Goal: Task Accomplishment & Management: Use online tool/utility

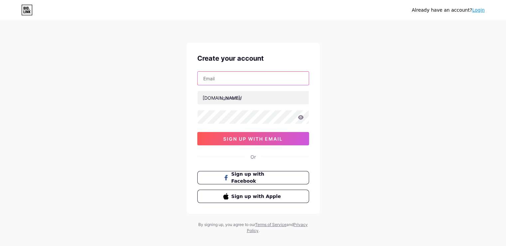
click at [241, 82] on input "text" at bounding box center [253, 78] width 111 height 13
type input "edworddean@gmail.com"
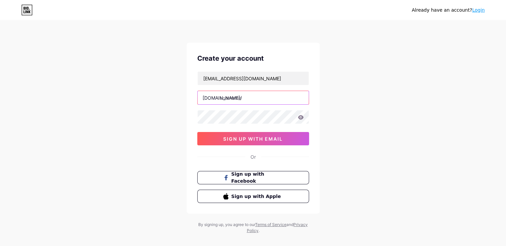
click at [249, 98] on input "text" at bounding box center [253, 97] width 111 height 13
click at [242, 91] on input "text" at bounding box center [253, 97] width 111 height 13
paste input "wimbledon"
type input "wimbledon"
click at [169, 183] on div "Already have an account? Login Create your account edworddean@gmail.com bio.lin…" at bounding box center [253, 127] width 506 height 255
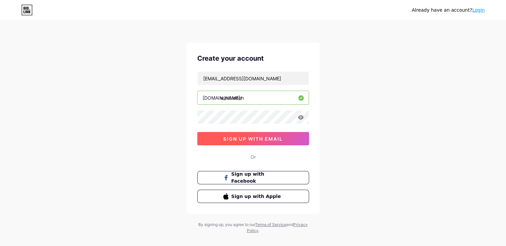
click at [248, 138] on span "sign up with email" at bounding box center [253, 139] width 60 height 6
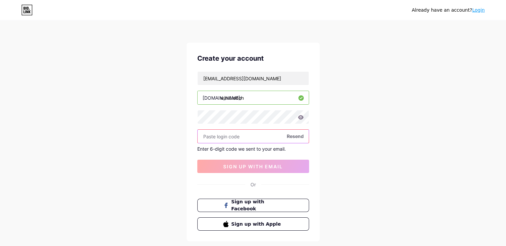
paste input "769981"
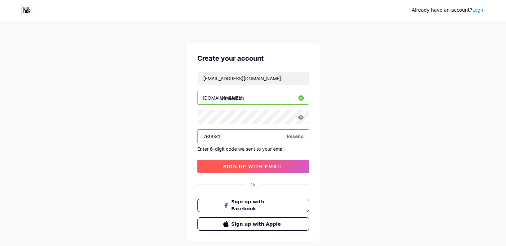
type input "769981"
click at [242, 165] on span "sign up with email" at bounding box center [253, 166] width 60 height 6
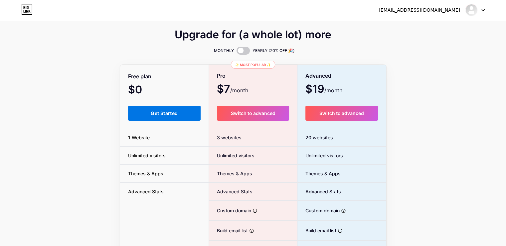
click at [176, 114] on span "Get Started" at bounding box center [164, 113] width 27 height 6
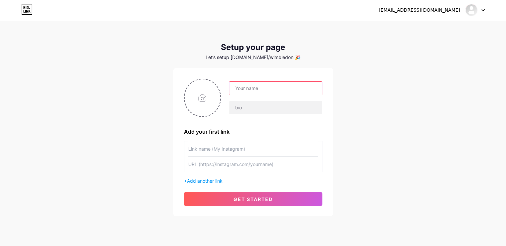
click at [272, 88] on input "text" at bounding box center [275, 88] width 93 height 13
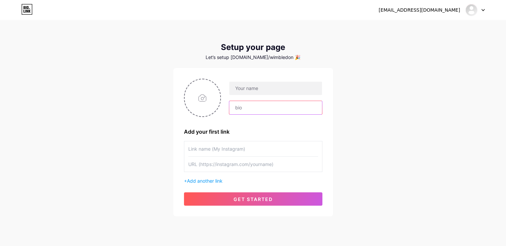
click at [245, 106] on input "text" at bounding box center [275, 107] width 93 height 13
click at [252, 108] on input "text" at bounding box center [275, 107] width 93 height 13
paste input "Experience tennis at its finest with Wimbledon Debenture Tickets by Sporting Ag…"
type input "Experience tennis at its finest with Wimbledon Debenture Tickets by Sporting Ag…"
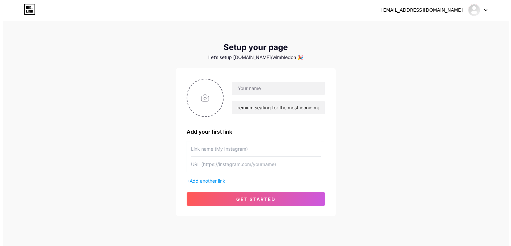
scroll to position [0, 0]
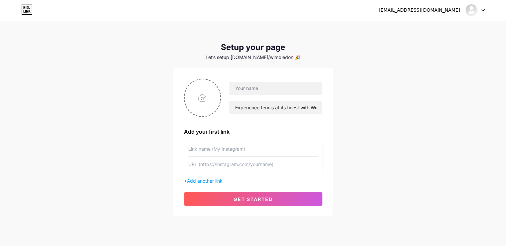
click at [363, 84] on div "edworddean@gmail.com Dashboard Logout Setup your page Let’s setup bio.link/wimb…" at bounding box center [253, 118] width 506 height 237
click at [242, 88] on input "text" at bounding box center [275, 88] width 93 height 13
paste input "wimbledon"
type input "wimbledon"
click at [256, 133] on div "Add your first link" at bounding box center [253, 131] width 138 height 8
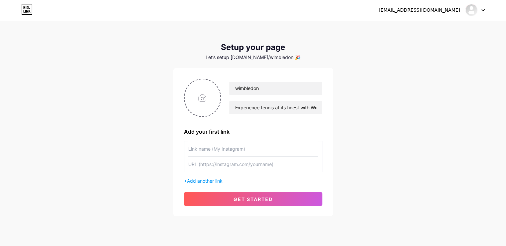
click at [236, 149] on input "text" at bounding box center [253, 148] width 130 height 15
click at [233, 161] on input "text" at bounding box center [253, 163] width 130 height 15
paste input "[URL][DOMAIN_NAME]"
type input "[URL][DOMAIN_NAME]"
click at [228, 150] on input "text" at bounding box center [253, 148] width 130 height 15
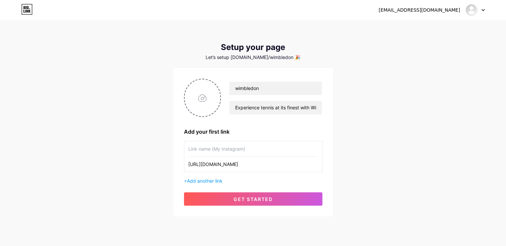
click at [198, 151] on input "text" at bounding box center [253, 148] width 130 height 15
paste input "https://www.instagram.com/sportingagenda/"
type input "https://www.instagram.com/sportingagenda/"
click at [160, 149] on div "edworddean@gmail.com Dashboard Logout Setup your page Let’s setup bio.link/wimb…" at bounding box center [253, 118] width 506 height 237
click at [249, 199] on span "get started" at bounding box center [253, 199] width 39 height 6
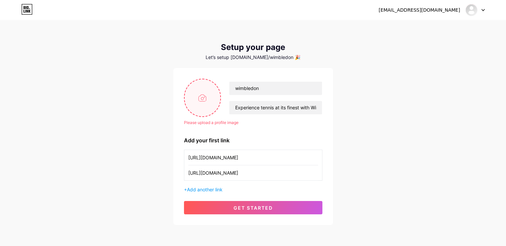
click at [204, 100] on input "file" at bounding box center [203, 97] width 36 height 37
type input "C:\fakepath\wimbledon image.png"
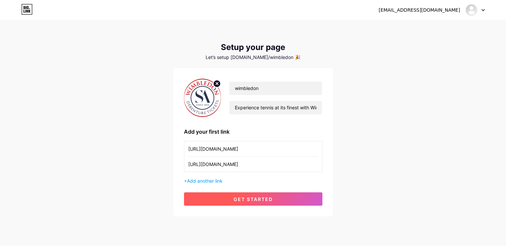
click at [248, 199] on span "get started" at bounding box center [253, 199] width 39 height 6
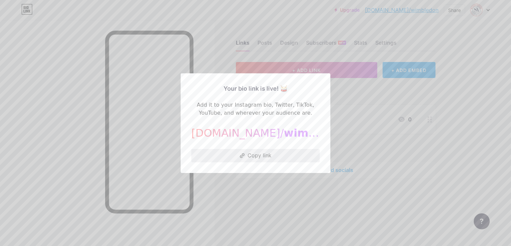
click at [253, 155] on button "Copy link" at bounding box center [255, 155] width 128 height 13
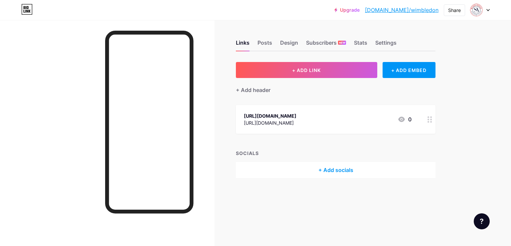
click at [297, 114] on div "https://www.instagram.com/sportingagenda/" at bounding box center [270, 115] width 53 height 7
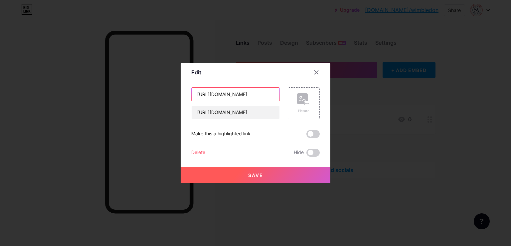
click at [227, 92] on input "https://www.instagram.com/sportingagenda/" at bounding box center [236, 94] width 88 height 13
click at [226, 114] on input "[URL][DOMAIN_NAME]" at bounding box center [236, 112] width 88 height 13
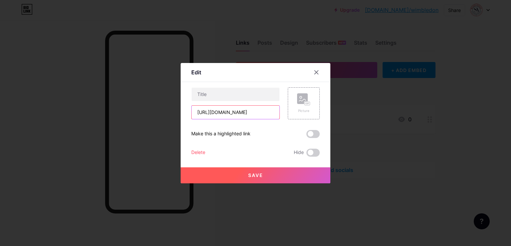
click at [226, 114] on input "[URL][DOMAIN_NAME]" at bounding box center [236, 112] width 88 height 13
click at [219, 95] on input "text" at bounding box center [236, 94] width 88 height 13
paste input "[URL][DOMAIN_NAME]"
type input "[URL][DOMAIN_NAME]"
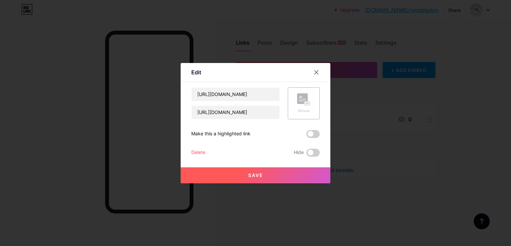
scroll to position [0, 0]
drag, startPoint x: 249, startPoint y: 174, endPoint x: 224, endPoint y: 166, distance: 26.8
click at [248, 174] on span "Save" at bounding box center [255, 175] width 15 height 6
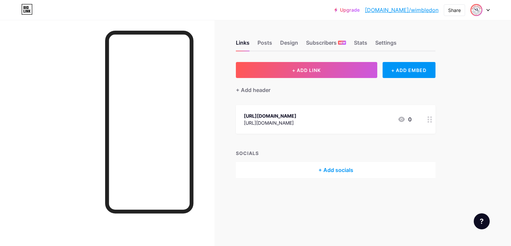
click at [480, 10] on img at bounding box center [476, 10] width 11 height 11
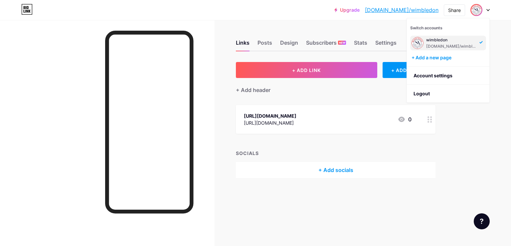
click at [443, 42] on div "wimbledon" at bounding box center [451, 39] width 51 height 5
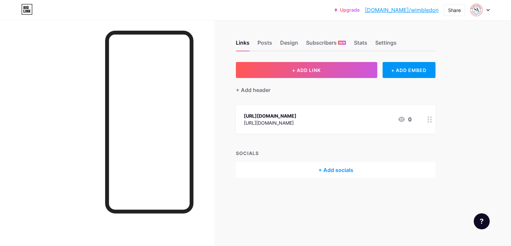
click at [411, 10] on link "[DOMAIN_NAME]/wimbledon" at bounding box center [402, 10] width 74 height 8
